Goal: Task Accomplishment & Management: Complete application form

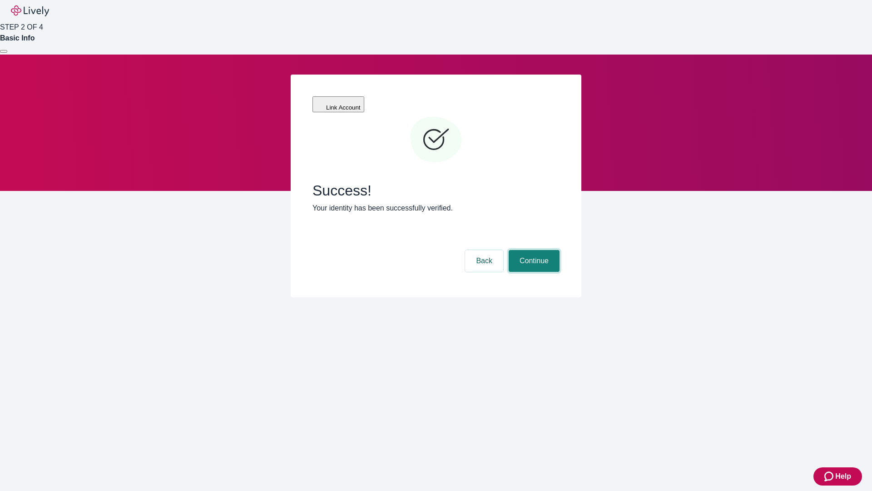
click at [533, 250] on button "Continue" at bounding box center [534, 261] width 51 height 22
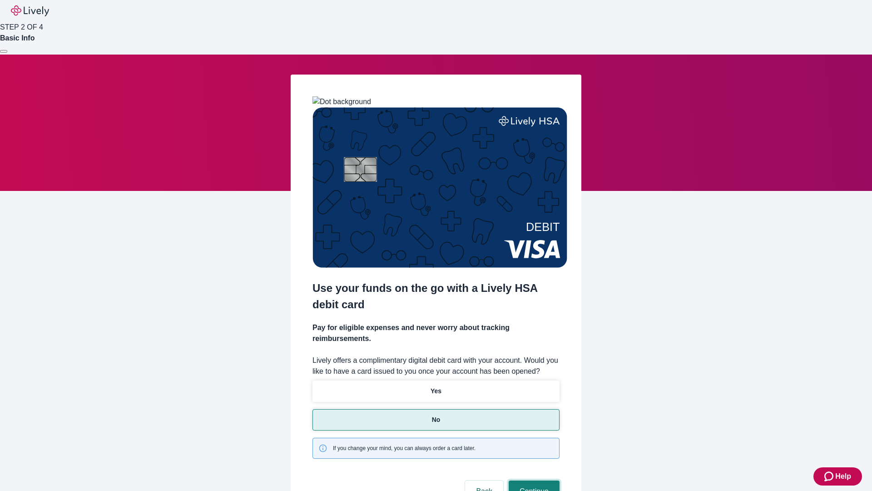
click at [533, 480] on button "Continue" at bounding box center [534, 491] width 51 height 22
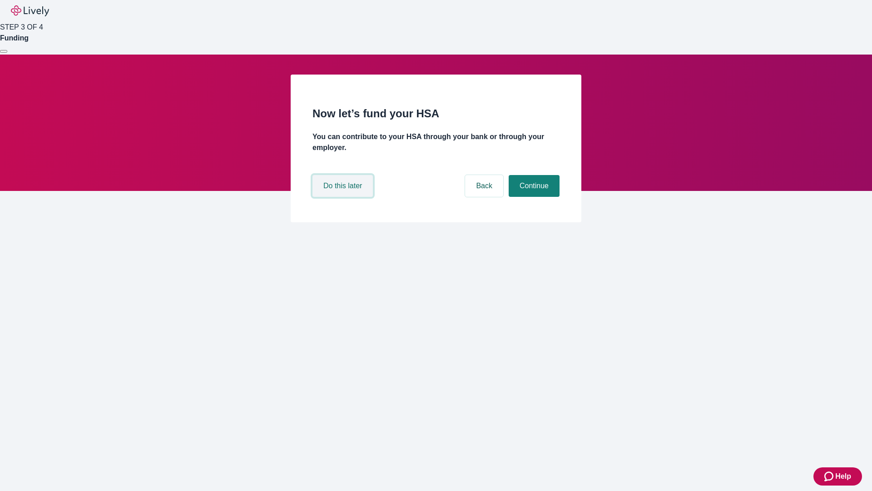
click at [344, 197] on button "Do this later" at bounding box center [343, 186] width 60 height 22
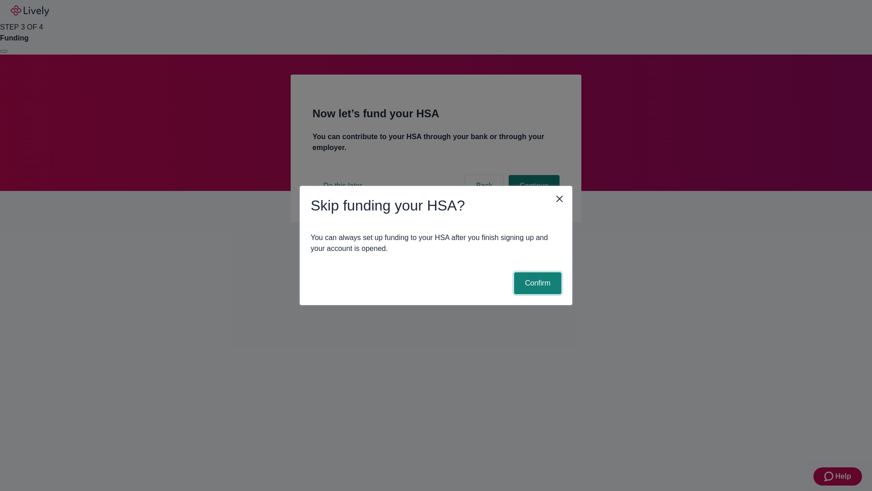
click at [537, 283] on button "Confirm" at bounding box center [537, 283] width 47 height 22
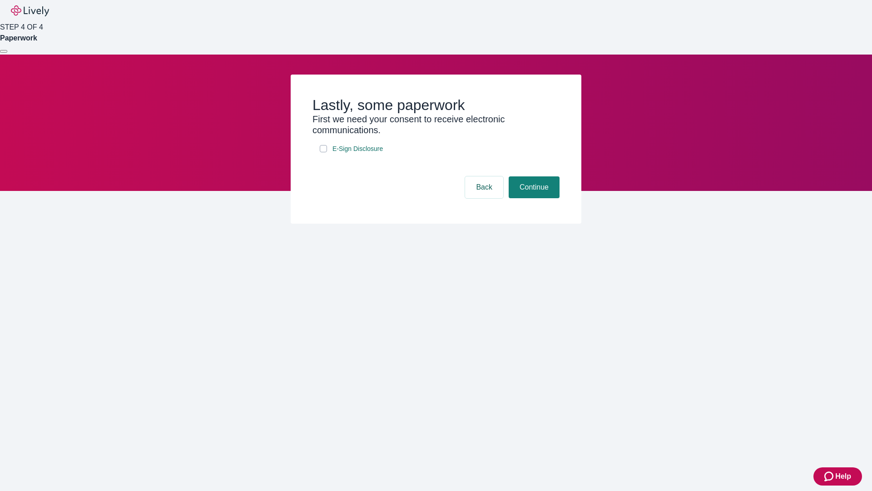
click at [323, 152] on input "E-Sign Disclosure" at bounding box center [323, 148] width 7 height 7
checkbox input "true"
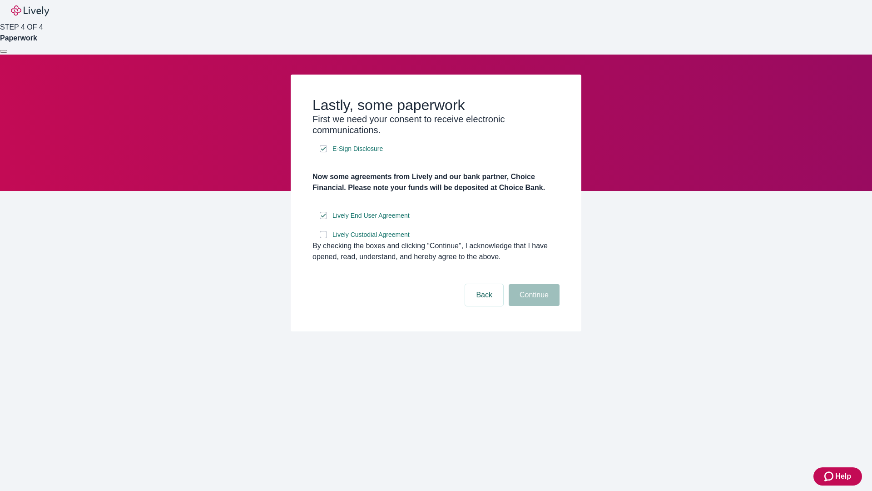
click at [323, 238] on input "Lively Custodial Agreement" at bounding box center [323, 234] width 7 height 7
checkbox input "true"
click at [533, 306] on button "Continue" at bounding box center [534, 295] width 51 height 22
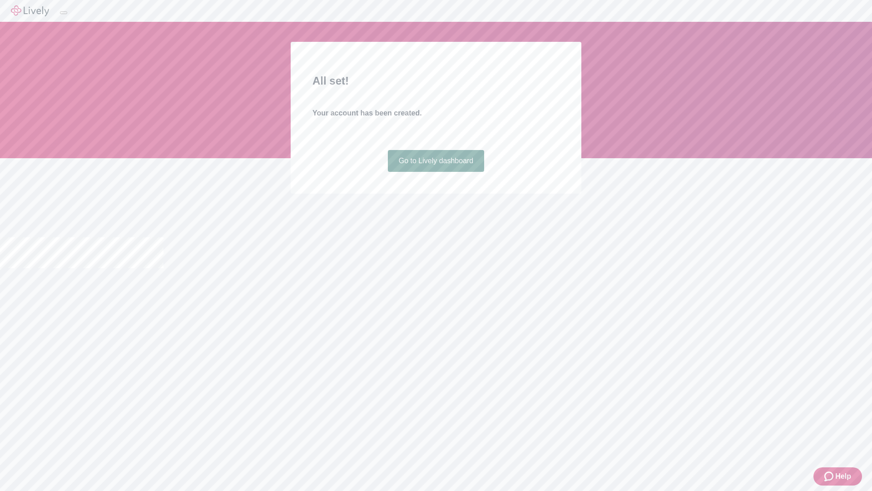
click at [436, 172] on link "Go to Lively dashboard" at bounding box center [436, 161] width 97 height 22
